Goal: Task Accomplishment & Management: Use online tool/utility

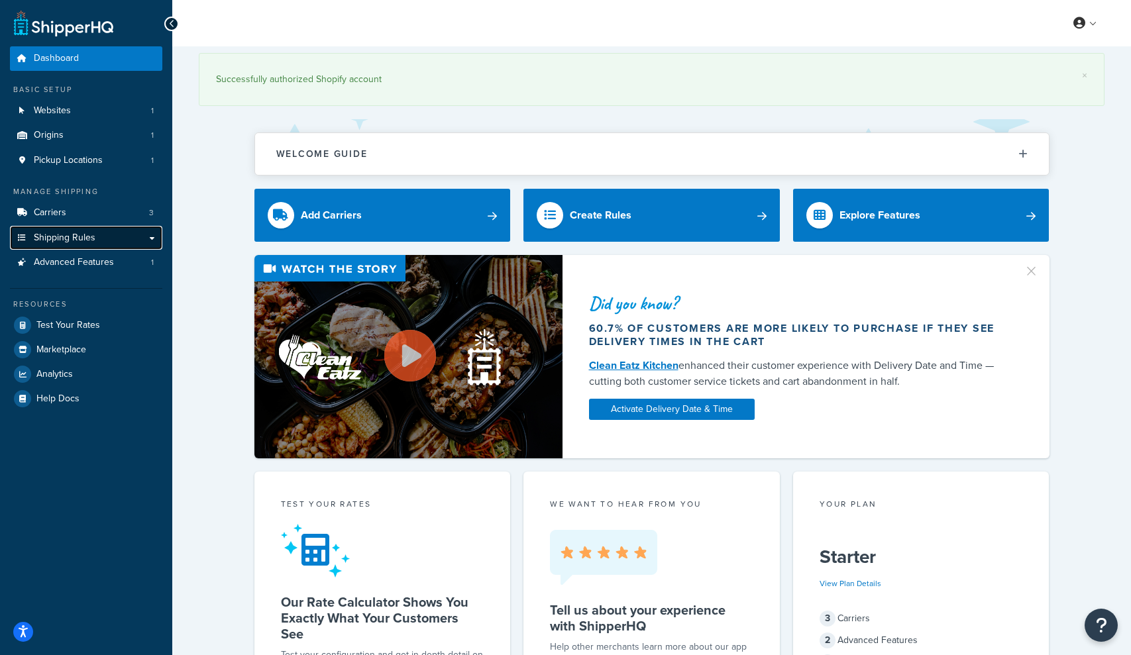
click at [58, 234] on span "Shipping Rules" at bounding box center [65, 237] width 62 height 11
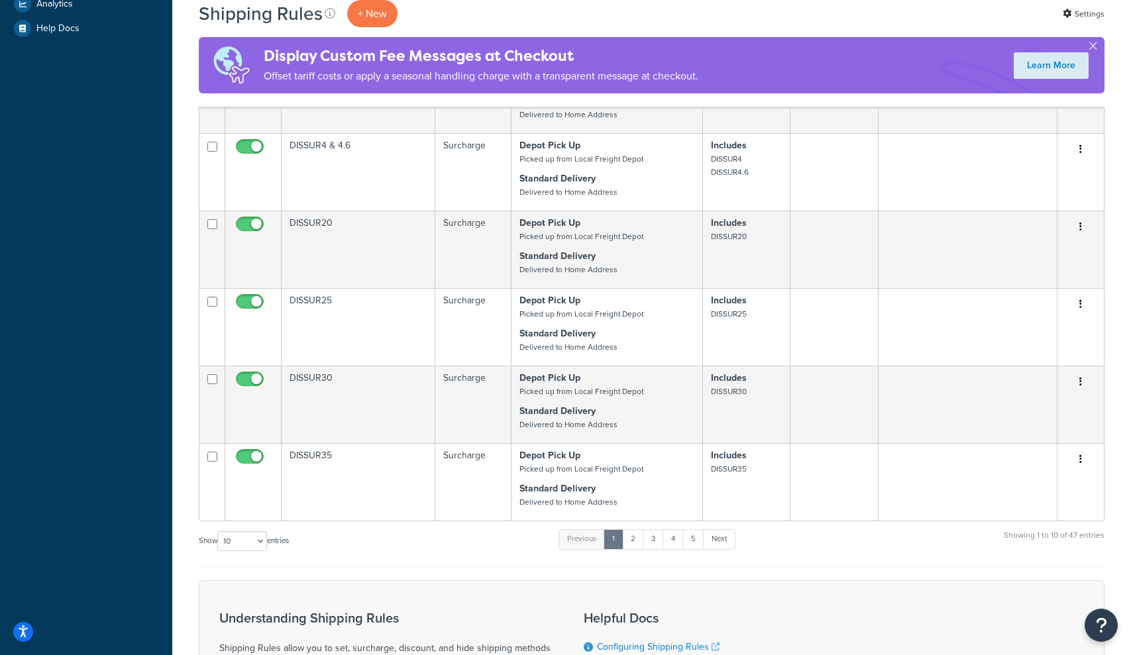
scroll to position [714, 0]
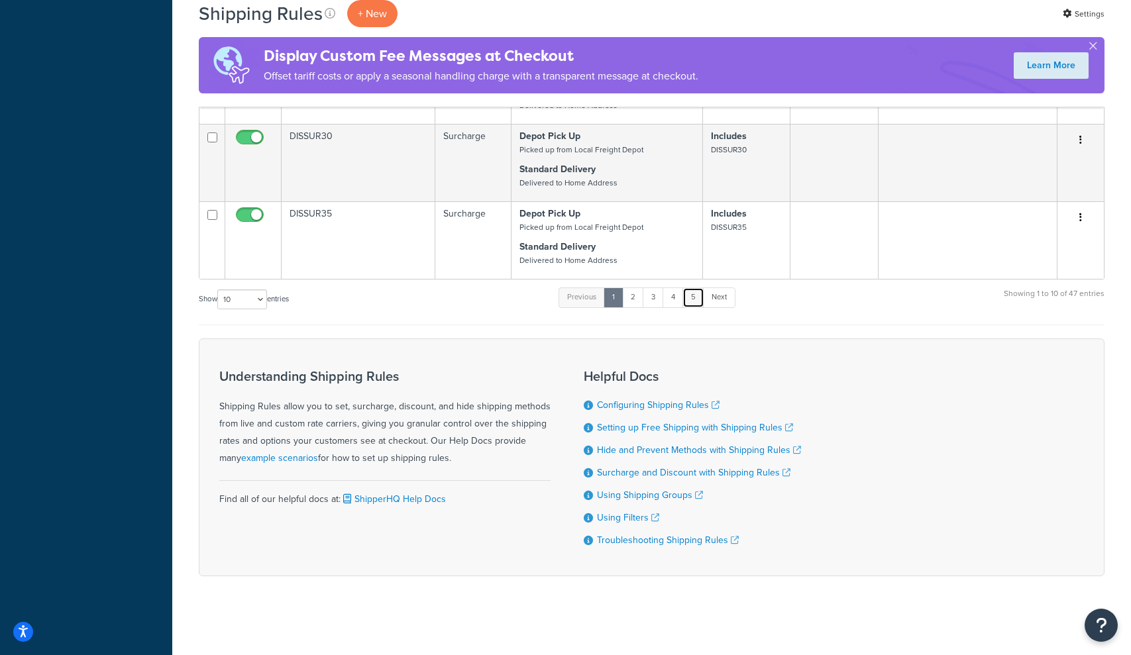
click at [697, 298] on link "5" at bounding box center [693, 297] width 22 height 20
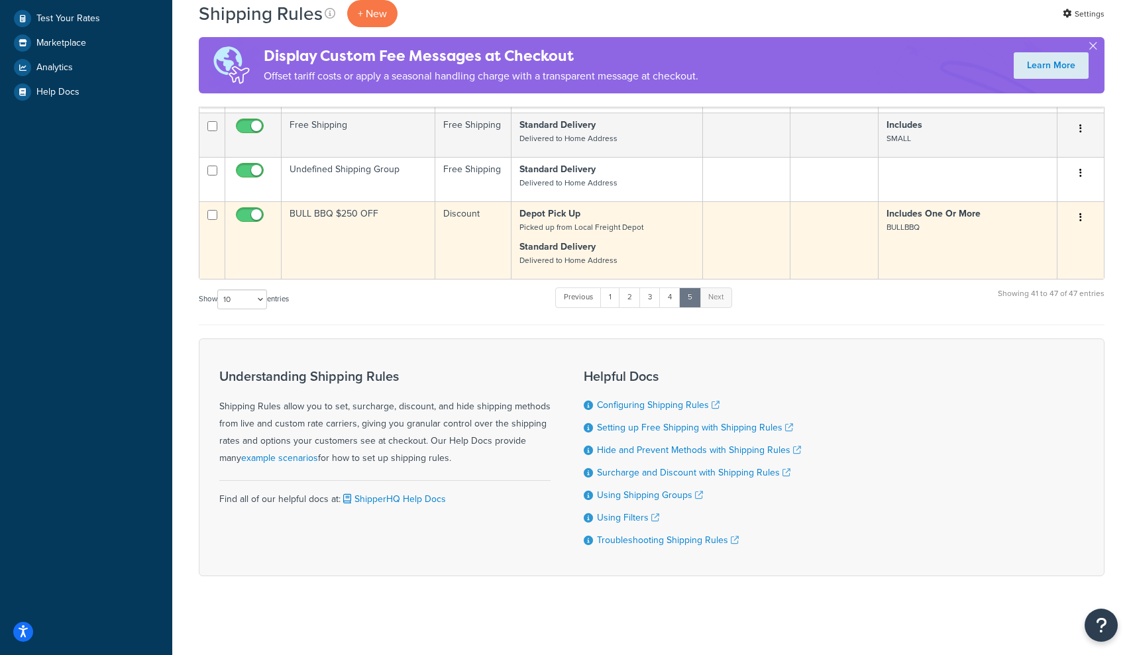
click at [340, 214] on td "BULL BBQ $250 OFF" at bounding box center [358, 239] width 154 height 77
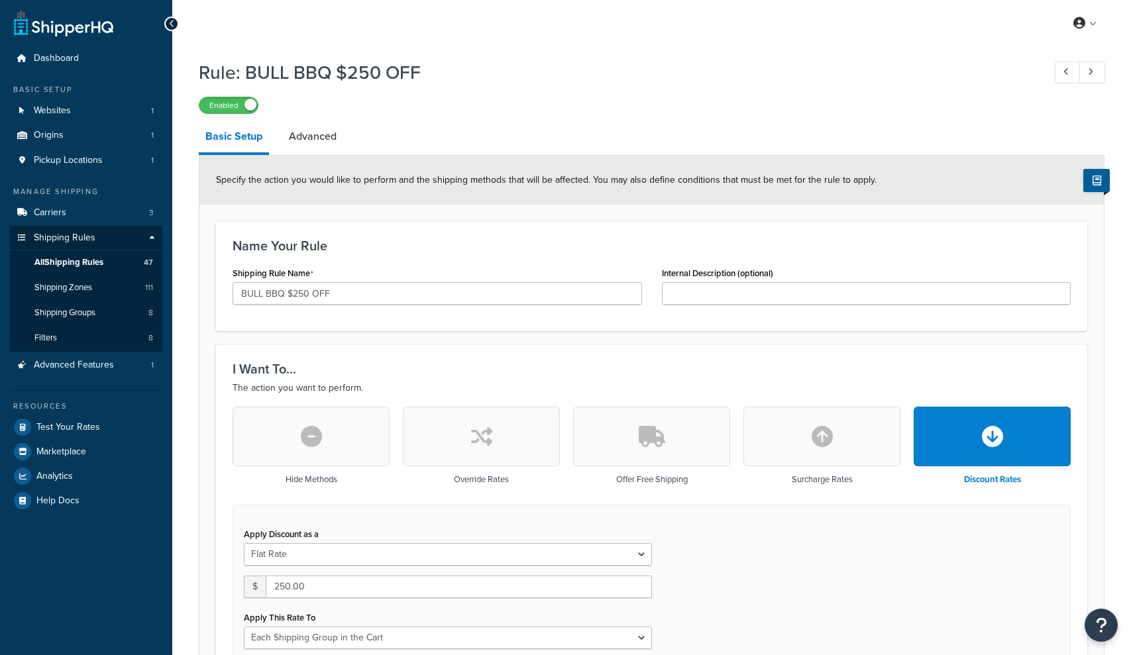
select select "SHIPPING_GROUP"
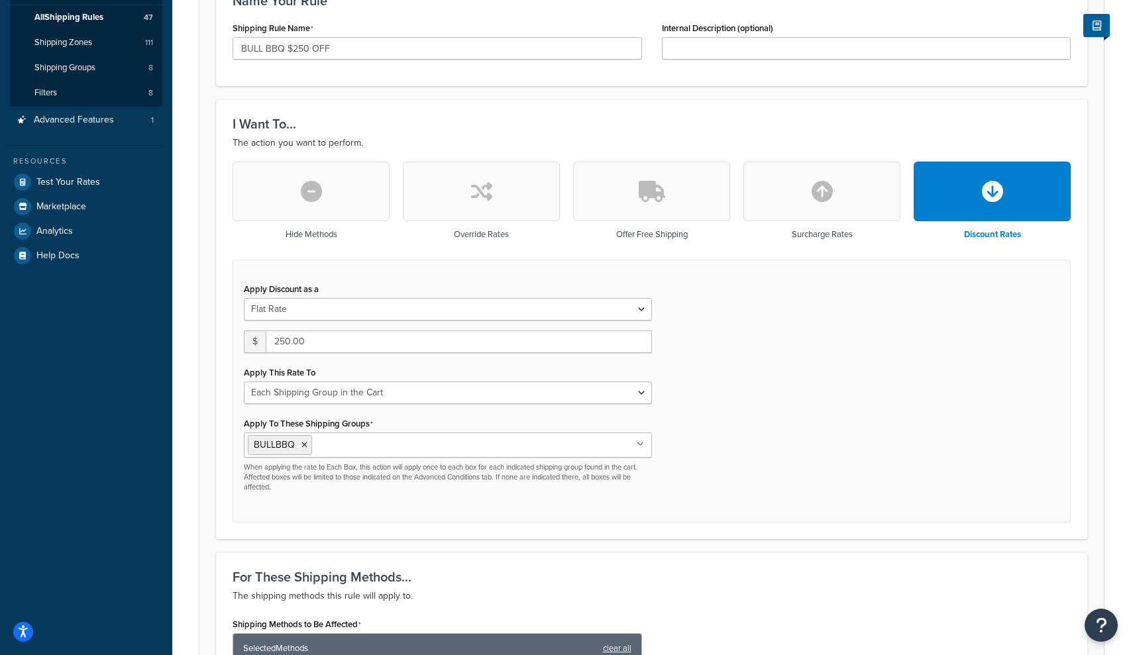
scroll to position [246, 0]
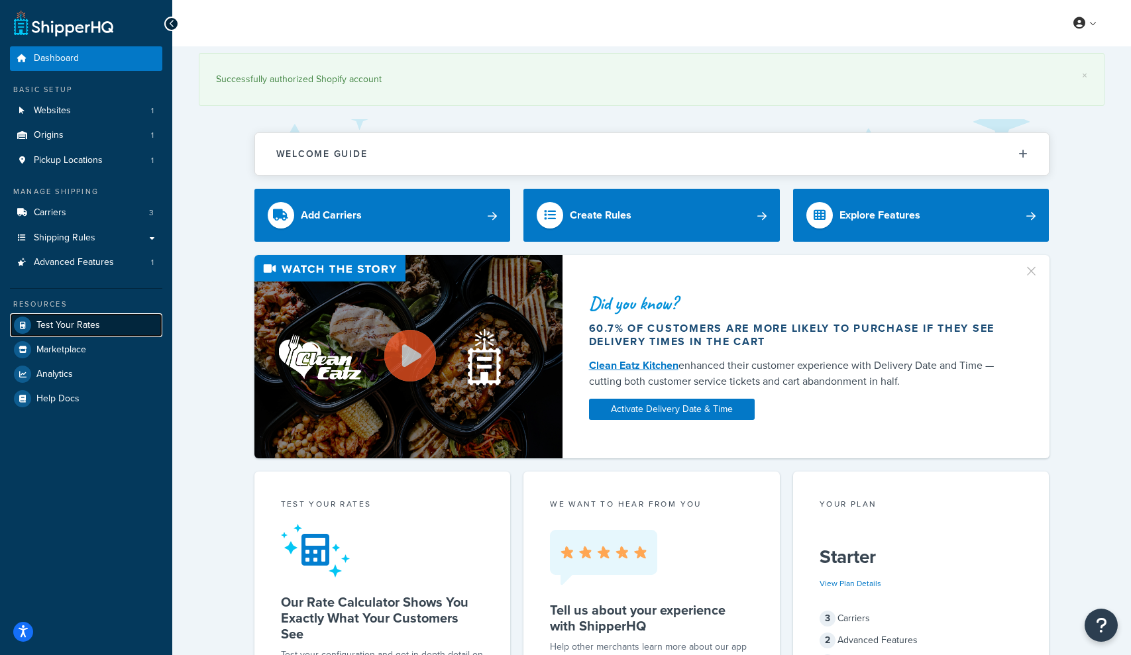
click at [89, 328] on span "Test Your Rates" at bounding box center [68, 325] width 64 height 11
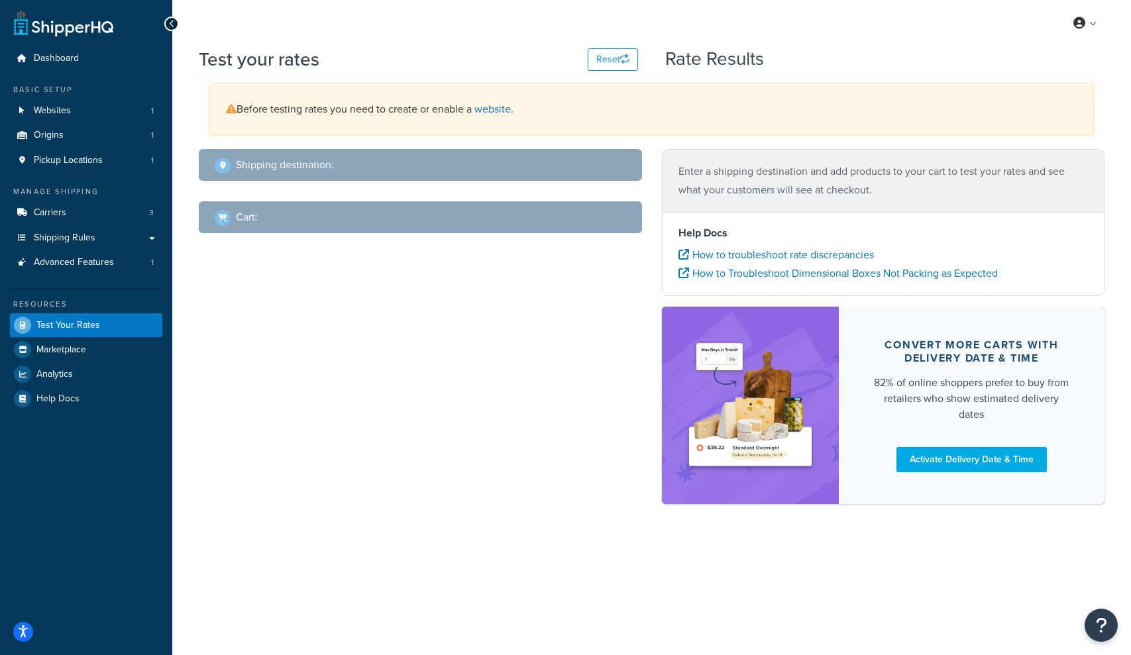
select select "[GEOGRAPHIC_DATA]"
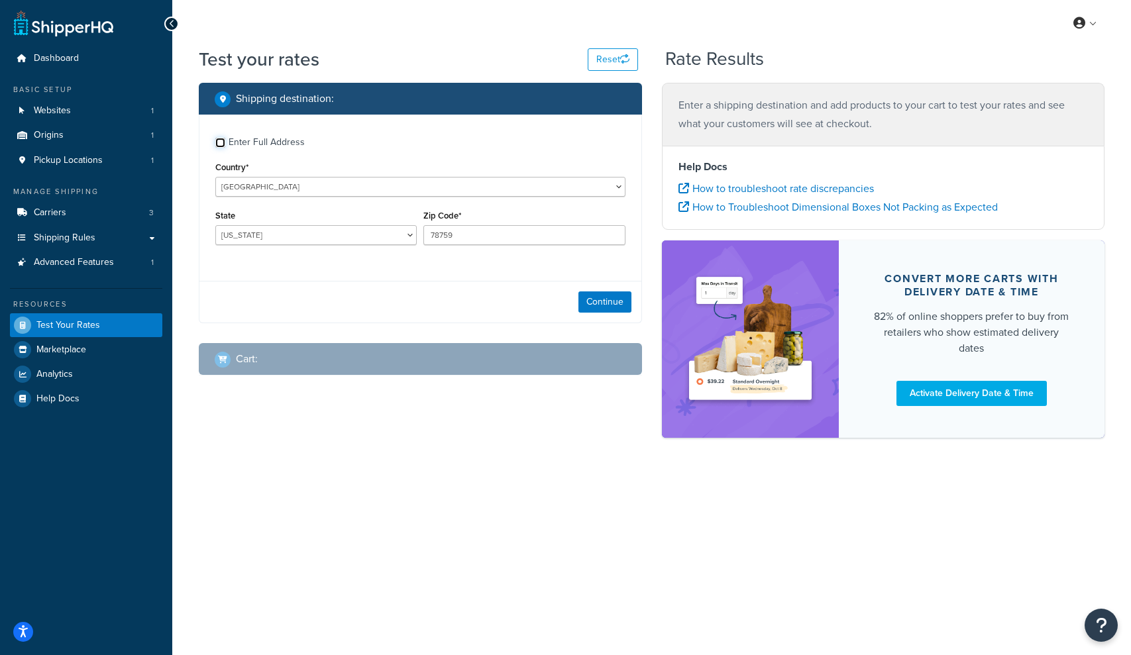
click at [219, 141] on input "Enter Full Address" at bounding box center [220, 143] width 10 height 10
checkbox input "true"
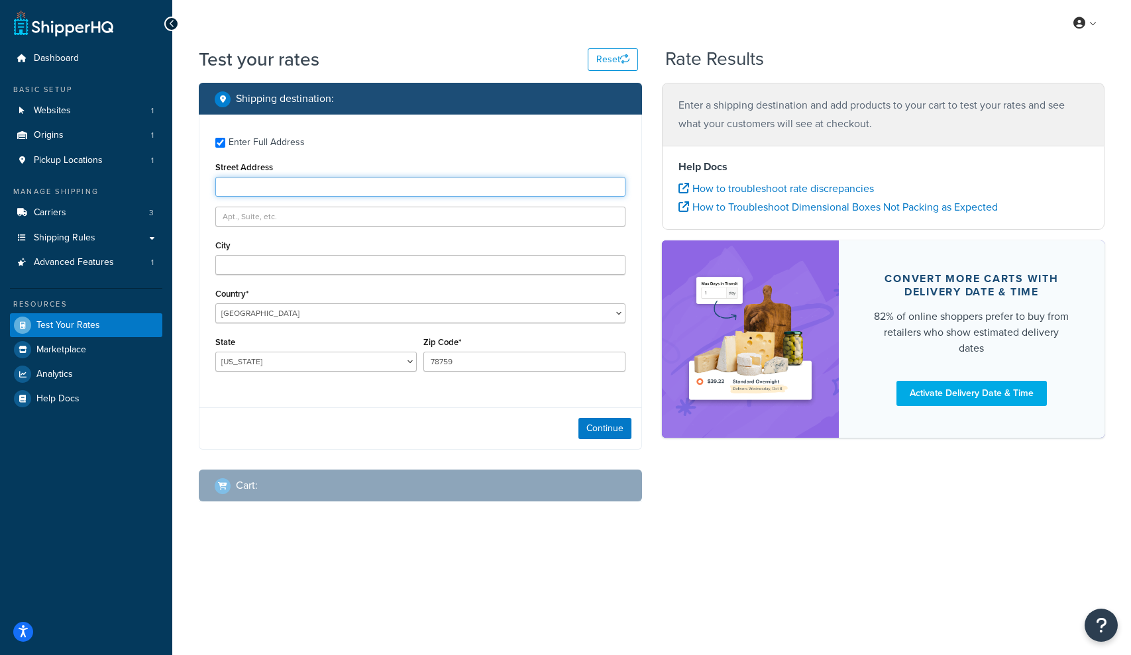
click at [270, 189] on input "Street Address" at bounding box center [420, 187] width 410 height 20
type input "4 Ilinga Cl"
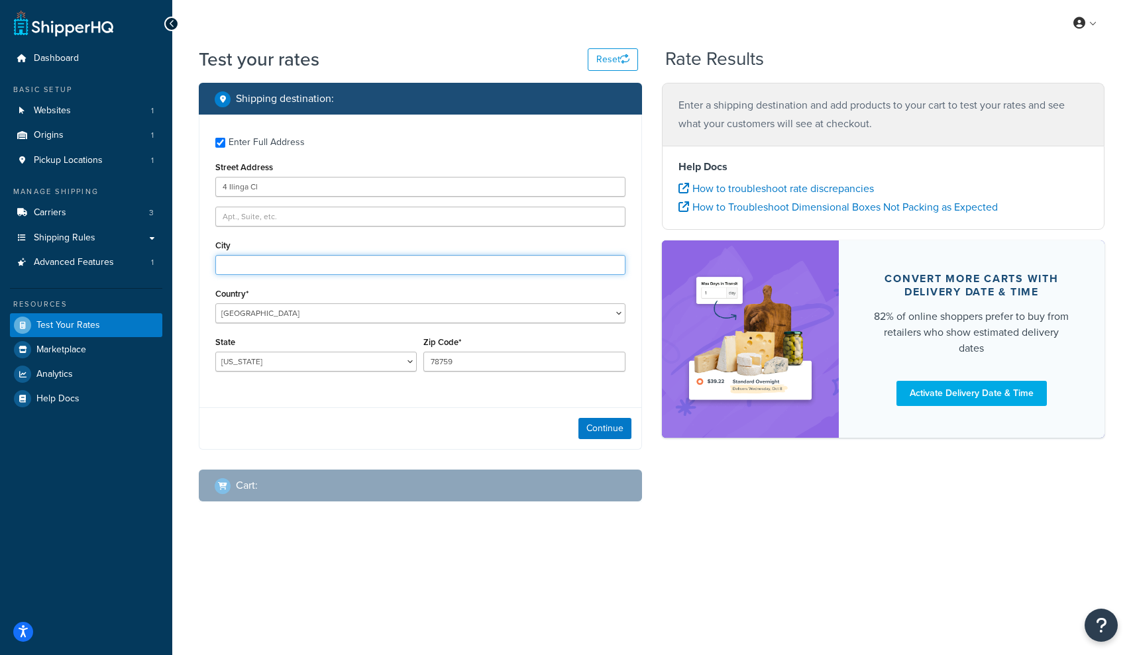
type input "North Nowra"
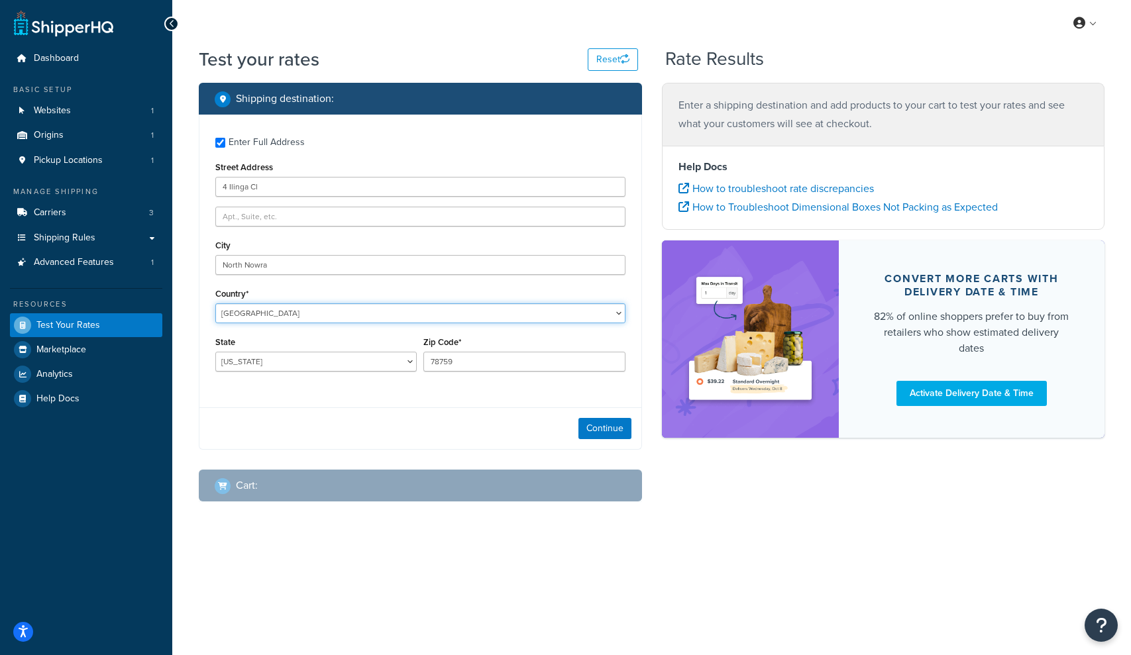
select select "AU"
type input "[GEOGRAPHIC_DATA]"
click at [480, 365] on input "78759" at bounding box center [523, 362] width 201 height 20
type input "787591"
drag, startPoint x: 351, startPoint y: 347, endPoint x: 345, endPoint y: 354, distance: 9.4
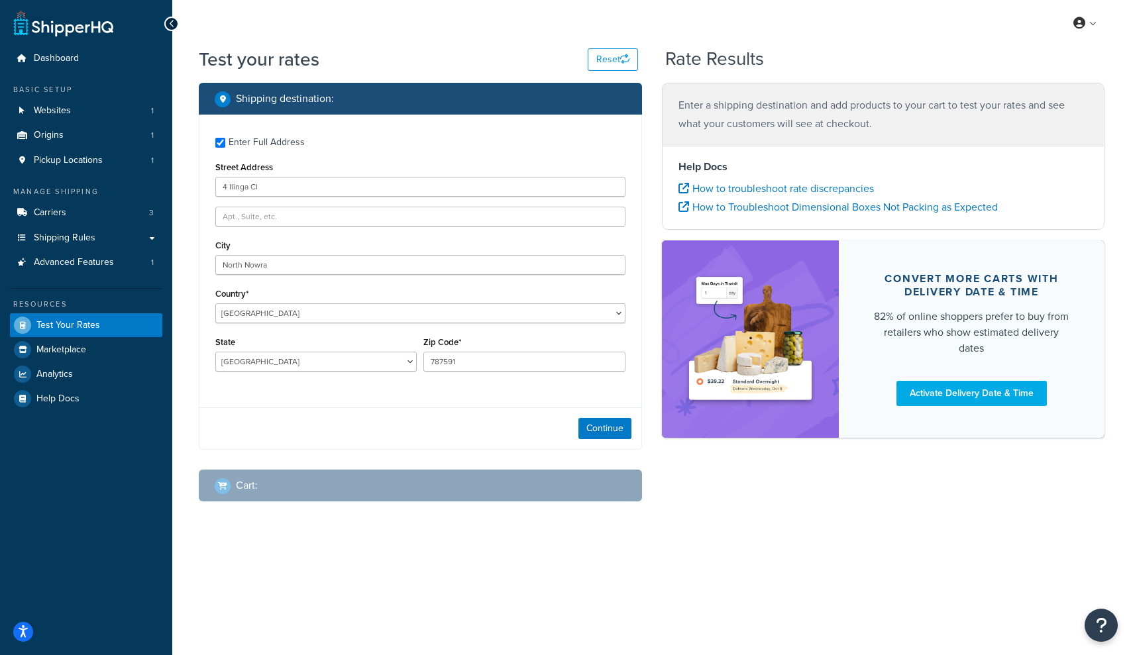
click at [351, 347] on div "State [GEOGRAPHIC_DATA] [GEOGRAPHIC_DATA] [GEOGRAPHIC_DATA] [GEOGRAPHIC_DATA] […" at bounding box center [315, 352] width 201 height 38
click at [344, 357] on select "[GEOGRAPHIC_DATA] [GEOGRAPHIC_DATA] [GEOGRAPHIC_DATA] [GEOGRAPHIC_DATA] [GEOGRA…" at bounding box center [315, 362] width 201 height 20
select select "[GEOGRAPHIC_DATA]"
click at [215, 352] on select "[GEOGRAPHIC_DATA] [GEOGRAPHIC_DATA] [GEOGRAPHIC_DATA] [GEOGRAPHIC_DATA] [GEOGRA…" at bounding box center [315, 362] width 201 height 20
click at [611, 432] on button "Continue" at bounding box center [604, 428] width 53 height 21
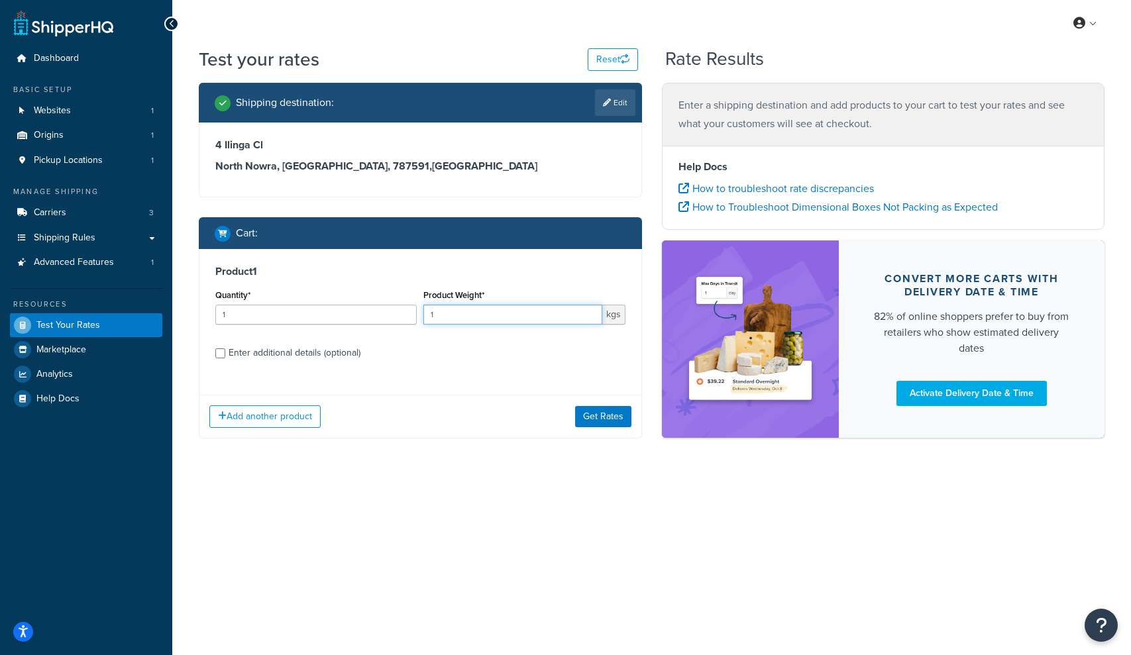
click at [463, 317] on input "1" at bounding box center [512, 315] width 178 height 20
paste input "number"
type input "350"
click at [611, 414] on button "Get Rates" at bounding box center [603, 416] width 56 height 21
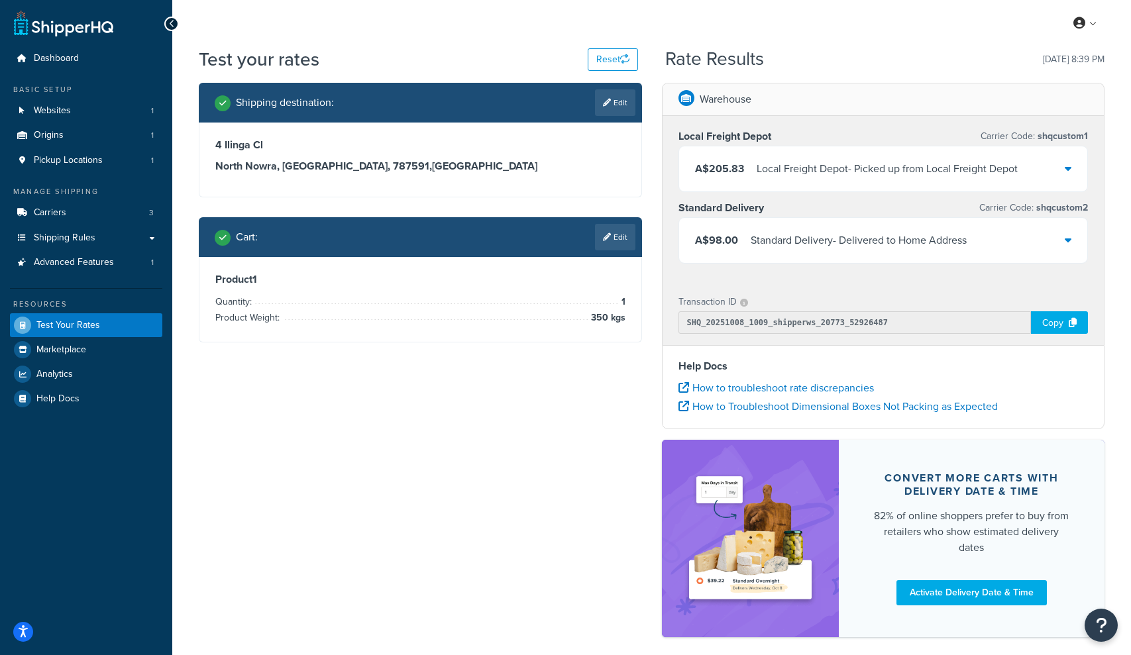
click at [1018, 181] on div "A$205.83 Local Freight Depot - Picked up from Local Freight Depot" at bounding box center [883, 168] width 409 height 45
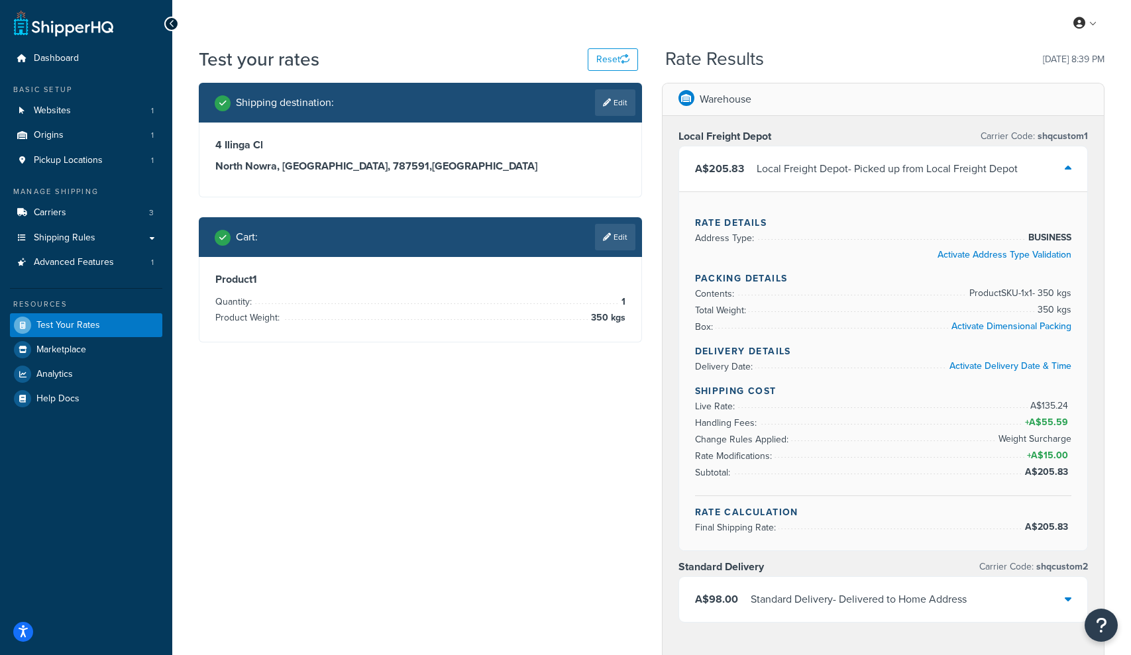
click at [873, 594] on div "Standard Delivery - Delivered to Home Address" at bounding box center [858, 599] width 216 height 19
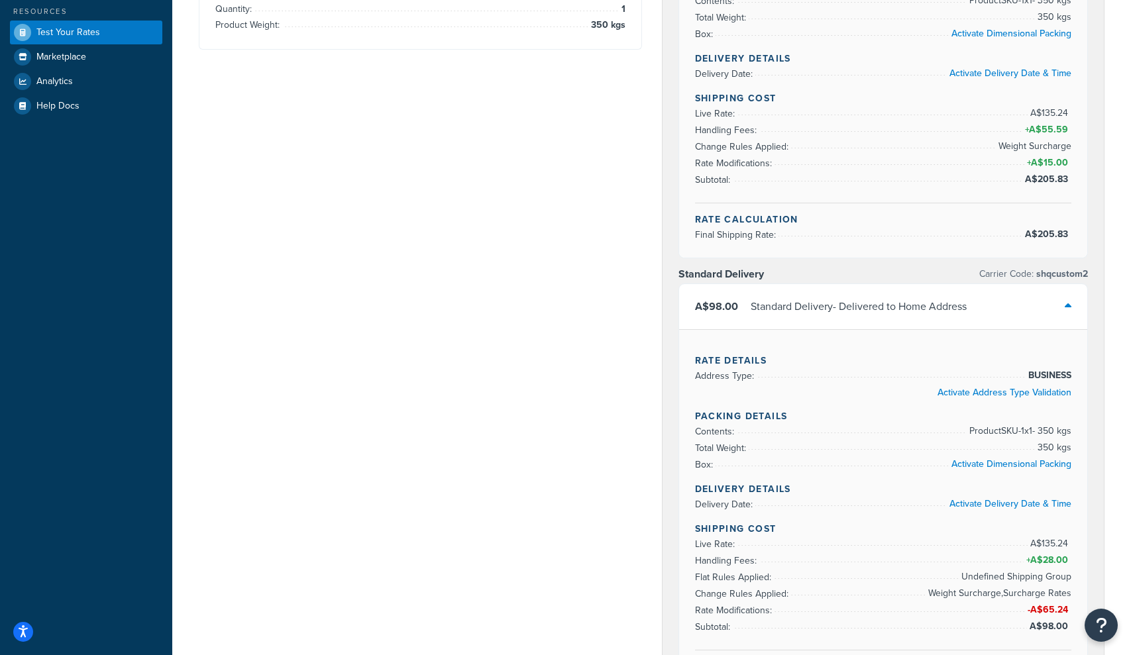
scroll to position [283, 0]
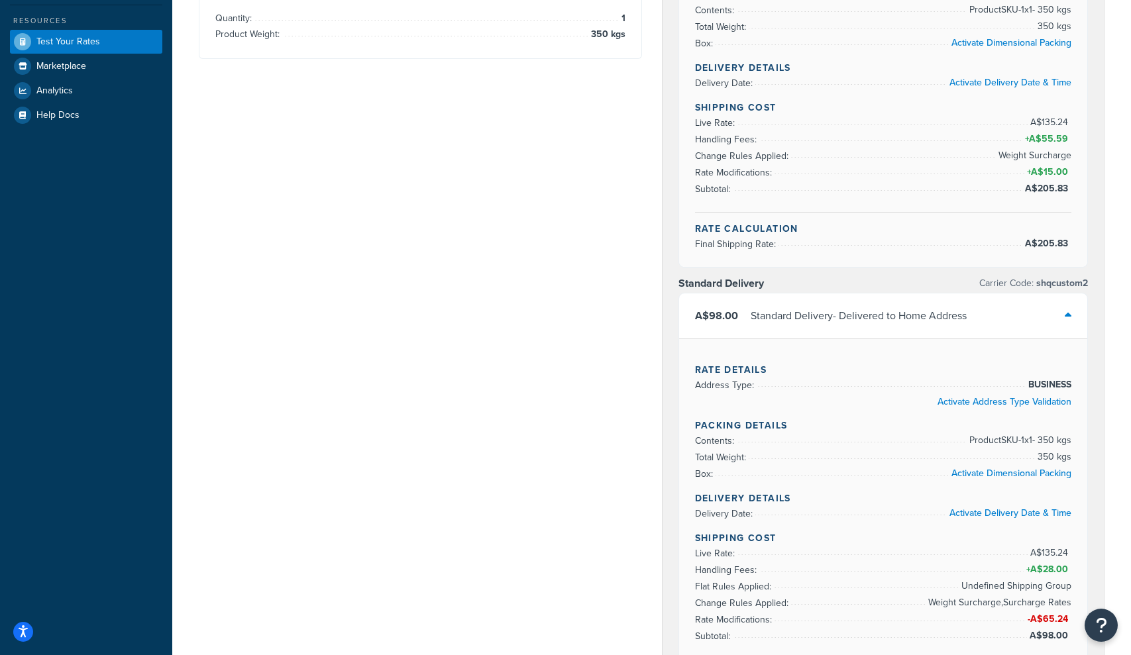
click at [1068, 303] on div "A$98.00 Standard Delivery - Delivered to Home Address" at bounding box center [883, 315] width 409 height 45
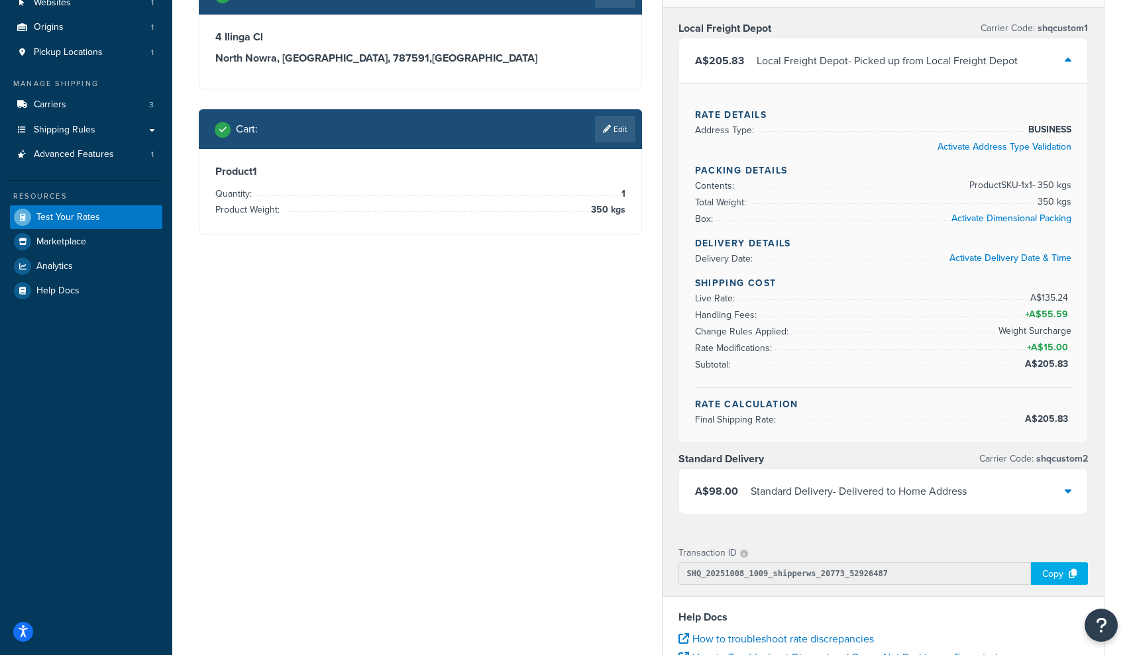
scroll to position [88, 0]
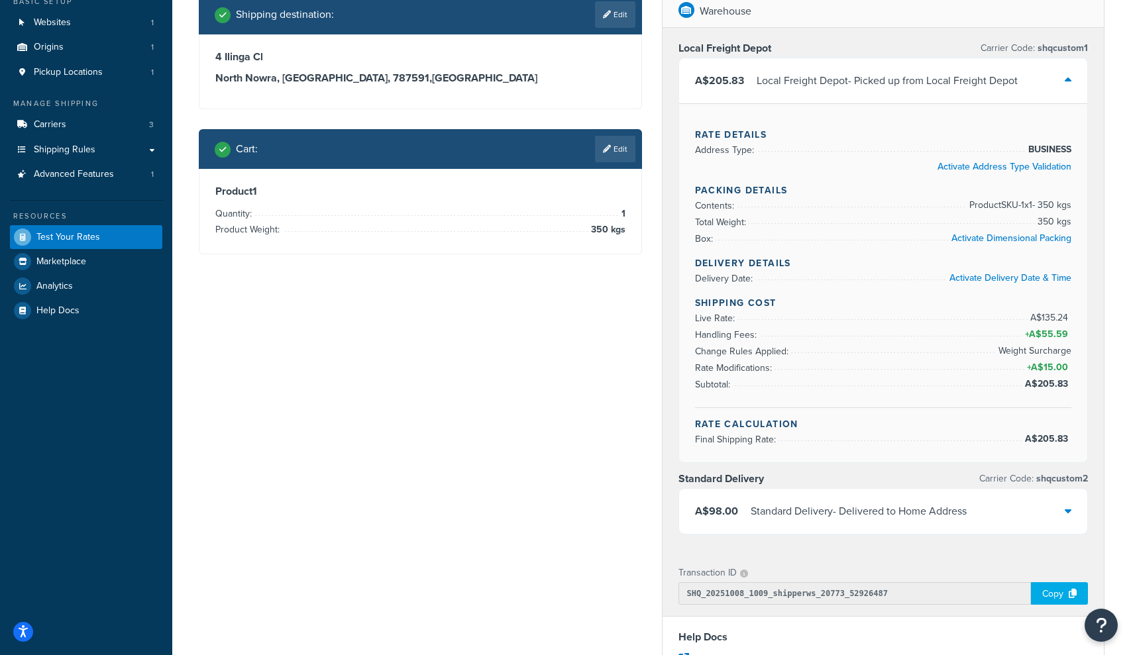
click at [1055, 86] on div "A$205.83 Local Freight Depot - Picked up from Local Freight Depot" at bounding box center [883, 80] width 409 height 45
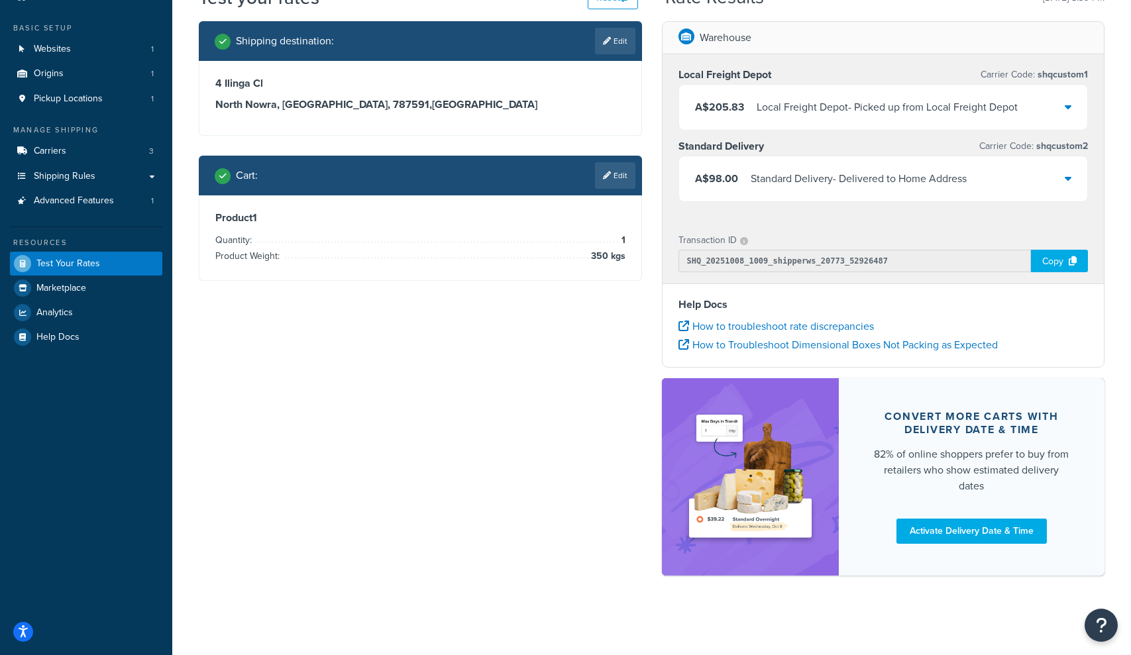
scroll to position [62, 0]
click at [623, 171] on link "Edit" at bounding box center [615, 175] width 40 height 26
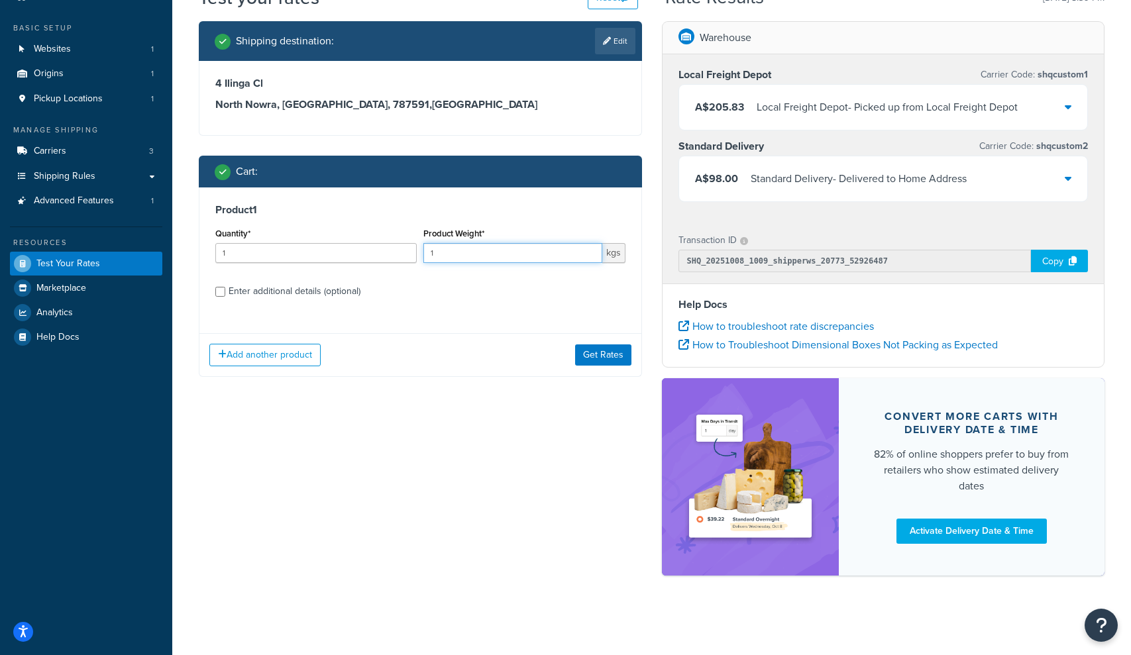
click at [481, 251] on input "1" at bounding box center [512, 253] width 178 height 20
type input "190"
click at [604, 356] on button "Get Rates" at bounding box center [603, 354] width 56 height 21
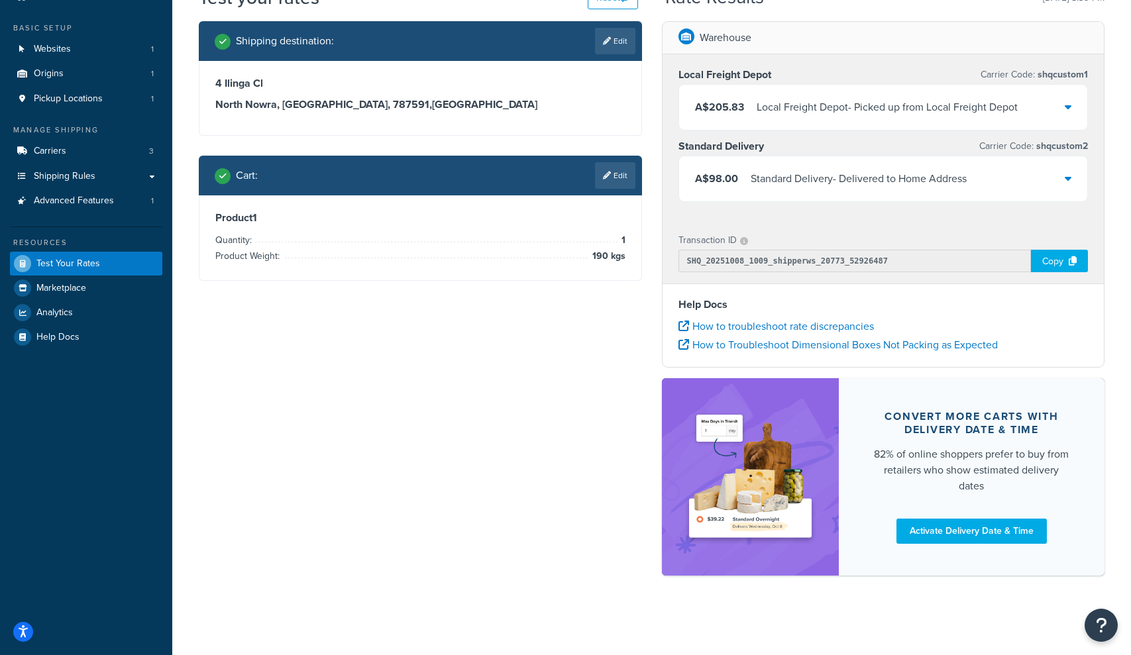
scroll to position [0, 0]
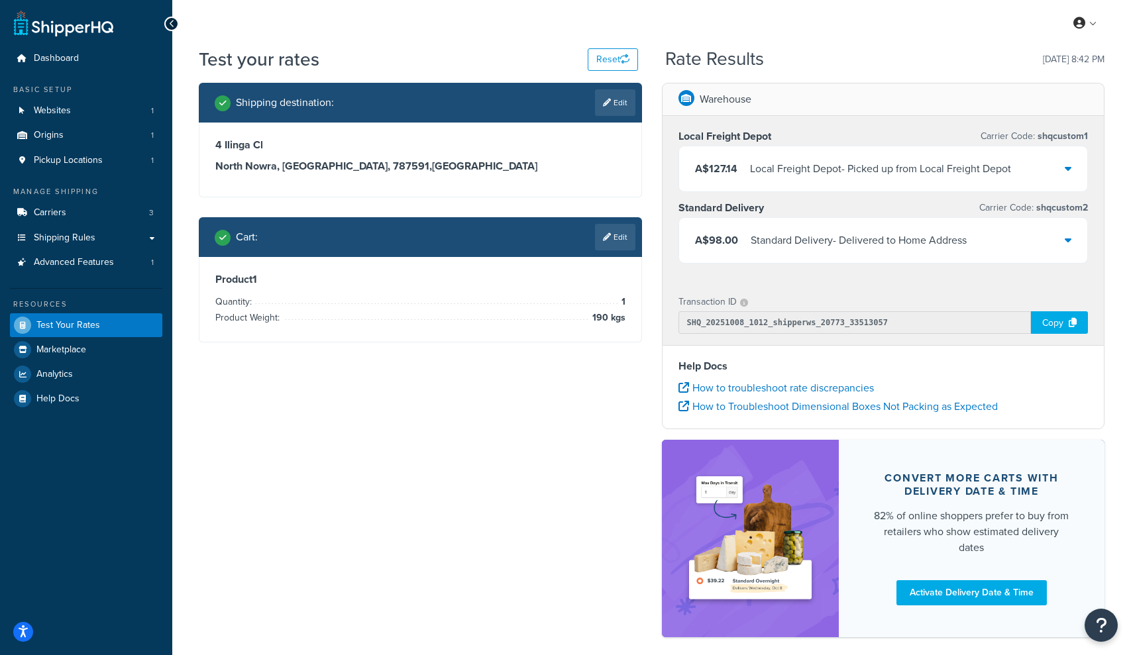
click at [1033, 244] on div "A$98.00 Standard Delivery - Delivered to Home Address" at bounding box center [883, 240] width 409 height 45
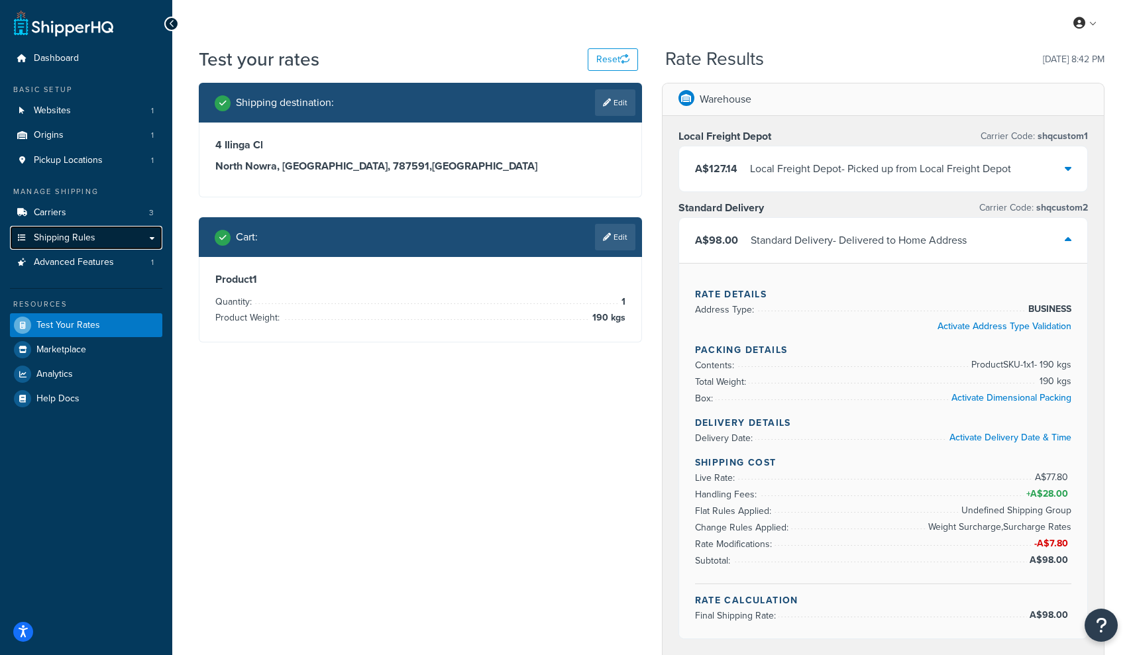
click at [48, 234] on span "Shipping Rules" at bounding box center [65, 237] width 62 height 11
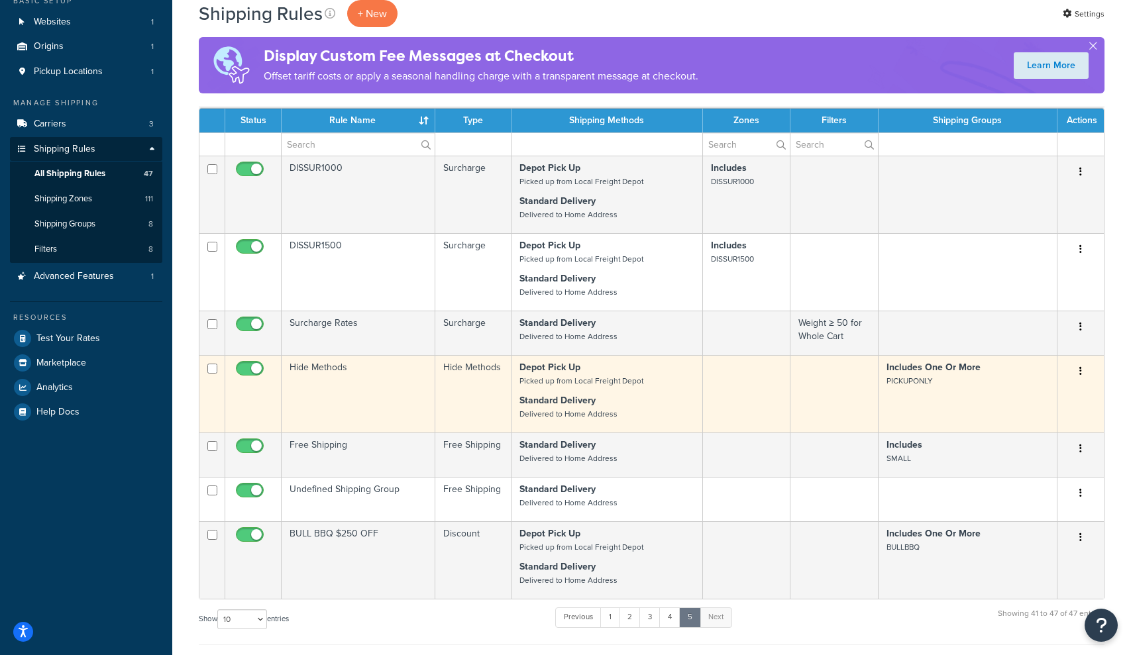
scroll to position [409, 0]
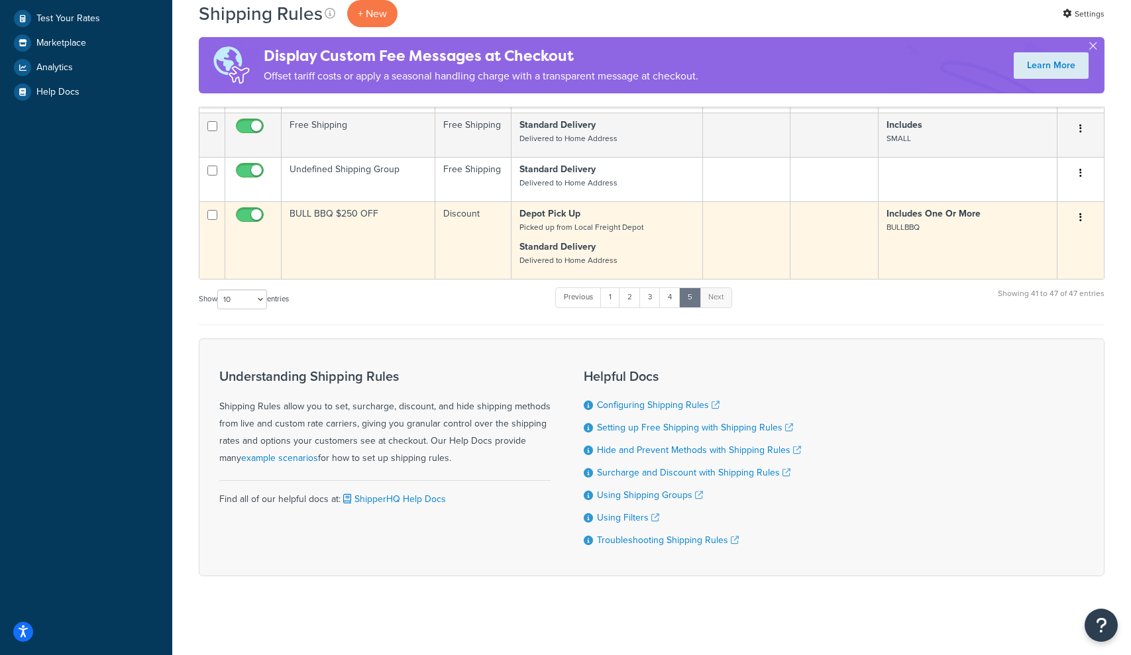
click at [305, 221] on td "BULL BBQ $250 OFF" at bounding box center [358, 239] width 154 height 77
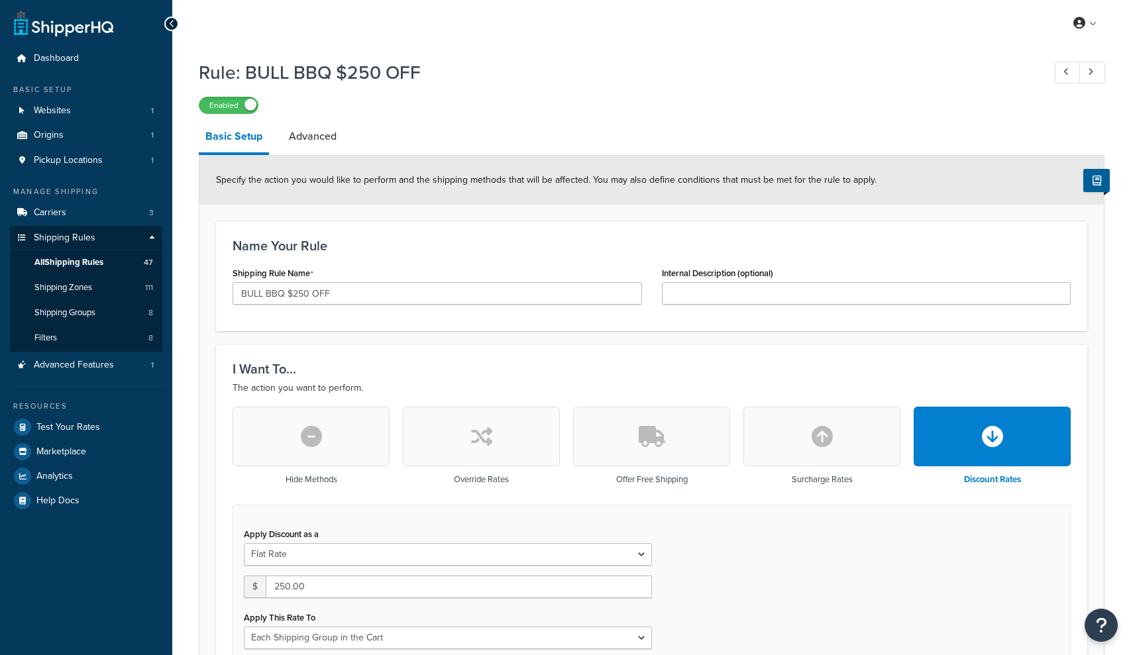
select select "SHIPPING_GROUP"
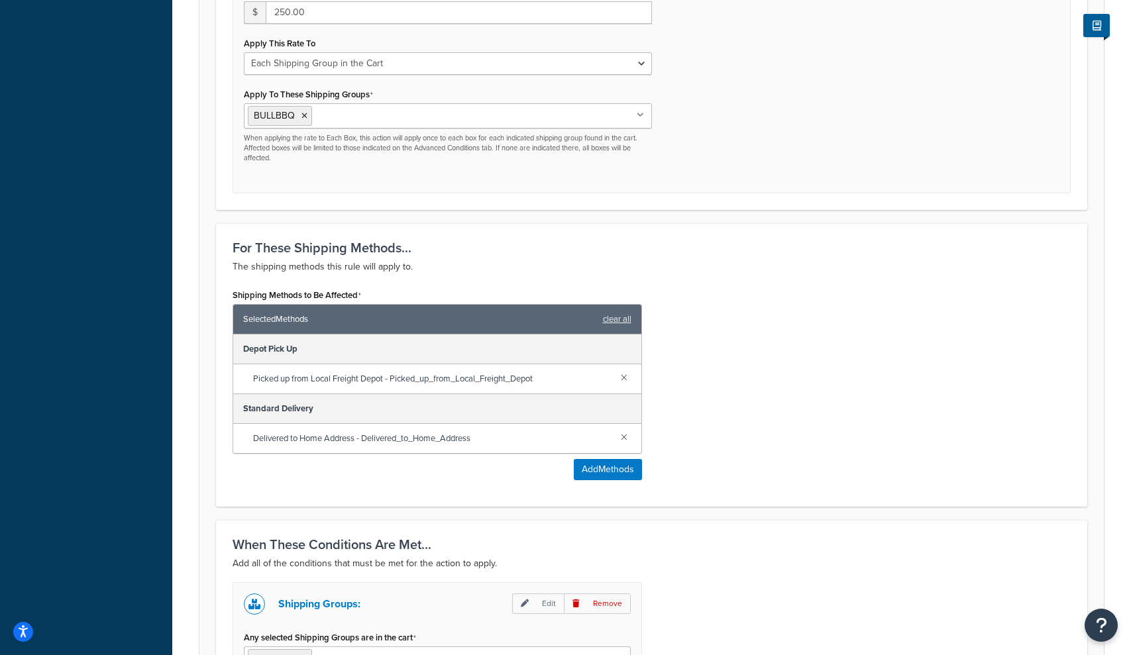
scroll to position [577, 0]
